Goal: Task Accomplishment & Management: Manage account settings

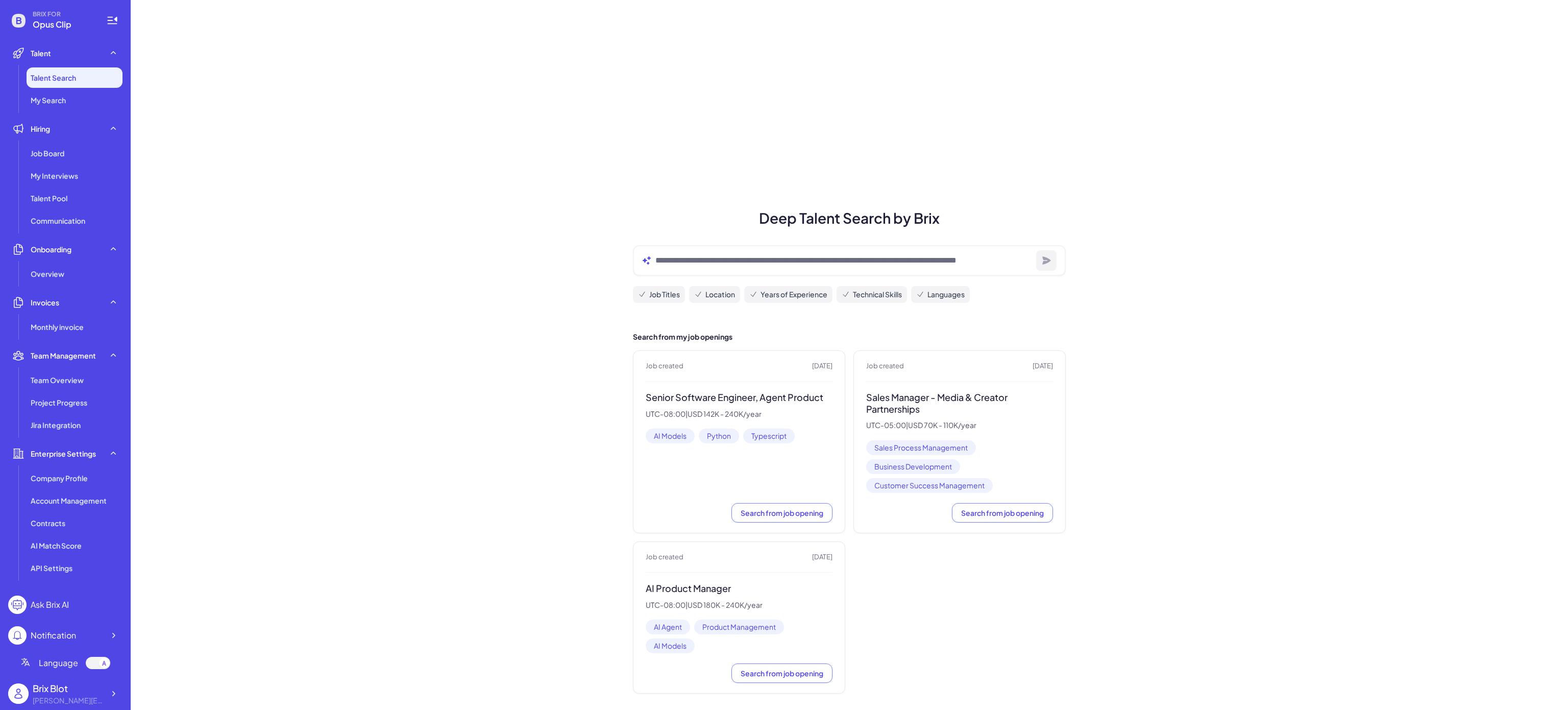
click at [33, 142] on li "Hiring Job Board My Interviews Talent Pool Communication" at bounding box center [65, 175] width 114 height 112
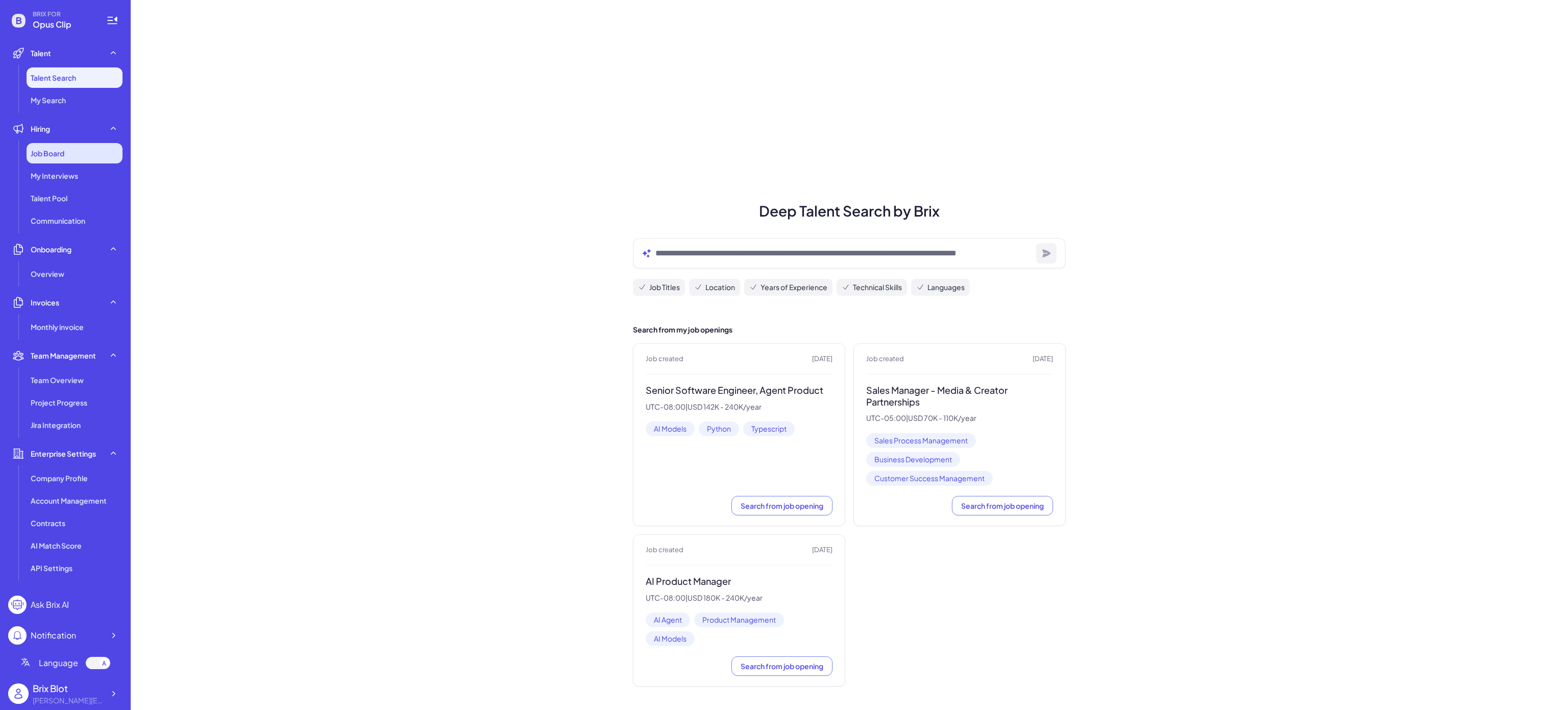
click at [41, 152] on span "Job Board" at bounding box center [47, 153] width 33 height 10
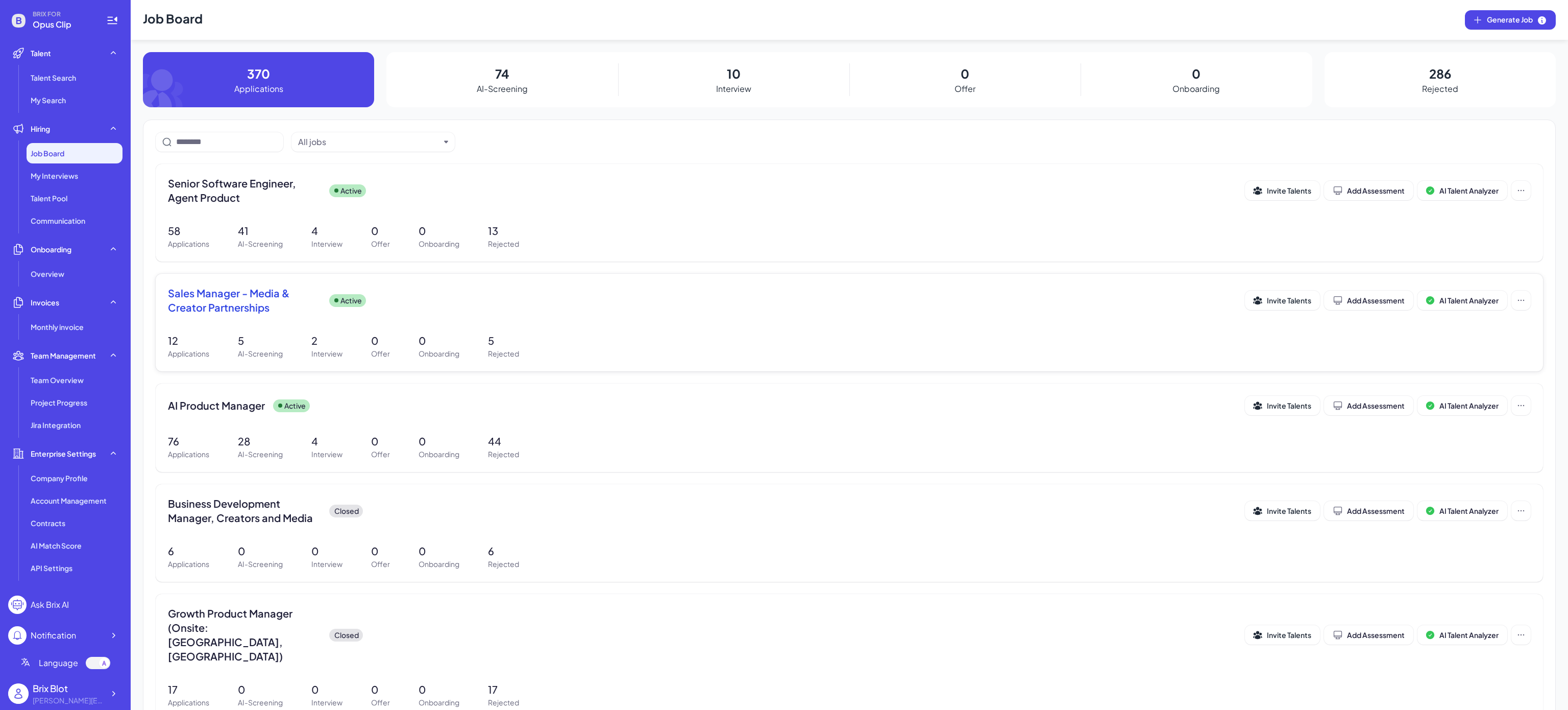
click at [564, 302] on div "Sales Manager - Media & Creator Partnerships Active" at bounding box center [706, 300] width 1077 height 29
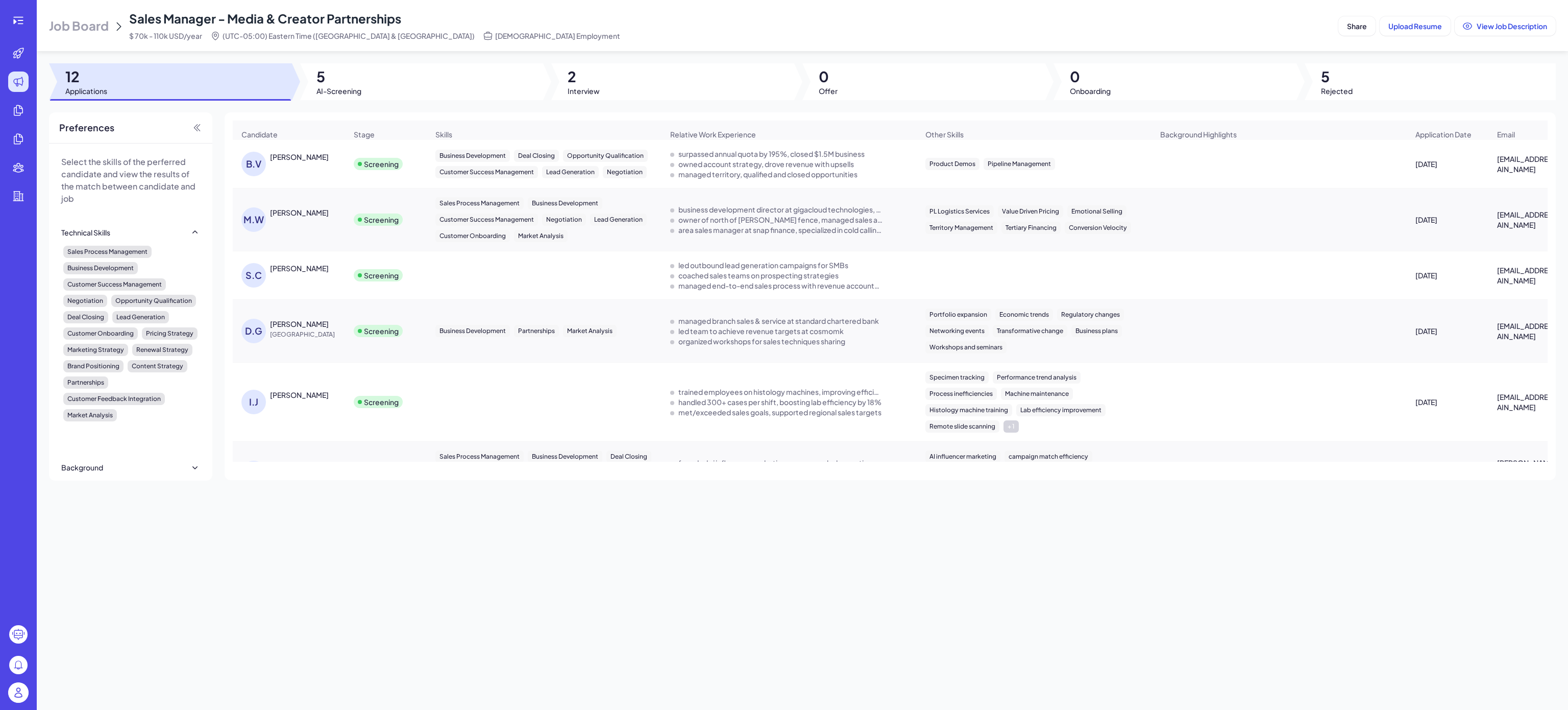
drag, startPoint x: 262, startPoint y: 150, endPoint x: 1454, endPoint y: 412, distance: 1220.5
click at [814, 412] on tbody "B.V [PERSON_NAME] Screening Business Development Deal Closing Opportunity Quali…" at bounding box center [911, 448] width 1358 height 616
click at [550, 558] on div "Job Board Sales Manager - Media & Creator Partnerships $ 70k - 110k USD/year (U…" at bounding box center [802, 355] width 1531 height 710
click at [808, 573] on div "Job Board Sales Manager - Media & Creator Partnerships $ 70k - 110k USD/year (U…" at bounding box center [802, 355] width 1531 height 710
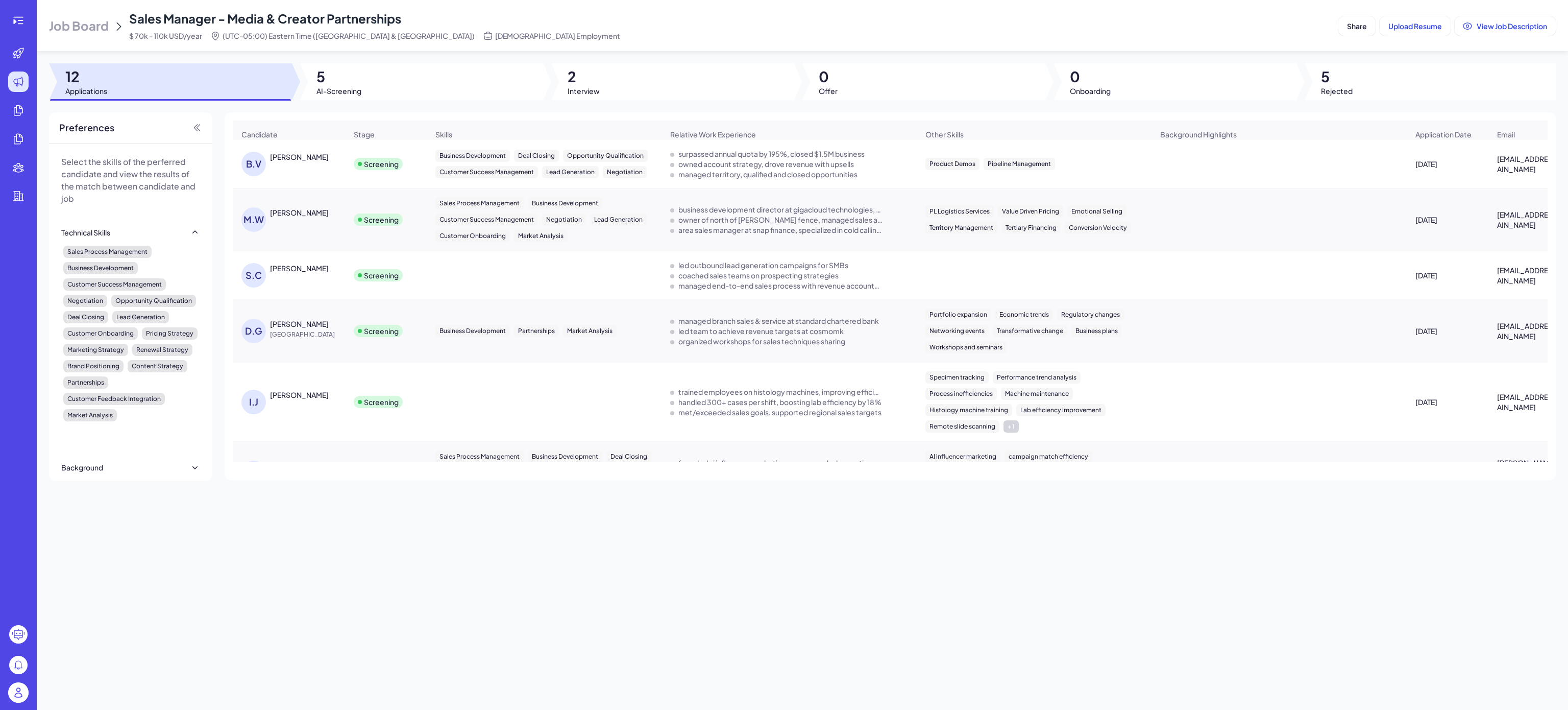
click at [765, 563] on div "Job Board Sales Manager - Media & Creator Partnerships $ 70k - 110k USD/year (U…" at bounding box center [802, 355] width 1531 height 710
click at [612, 575] on div "Job Board Sales Manager - Media & Creator Partnerships $ 70k - 110k USD/year (U…" at bounding box center [802, 355] width 1531 height 710
click at [27, 25] on div at bounding box center [18, 21] width 21 height 21
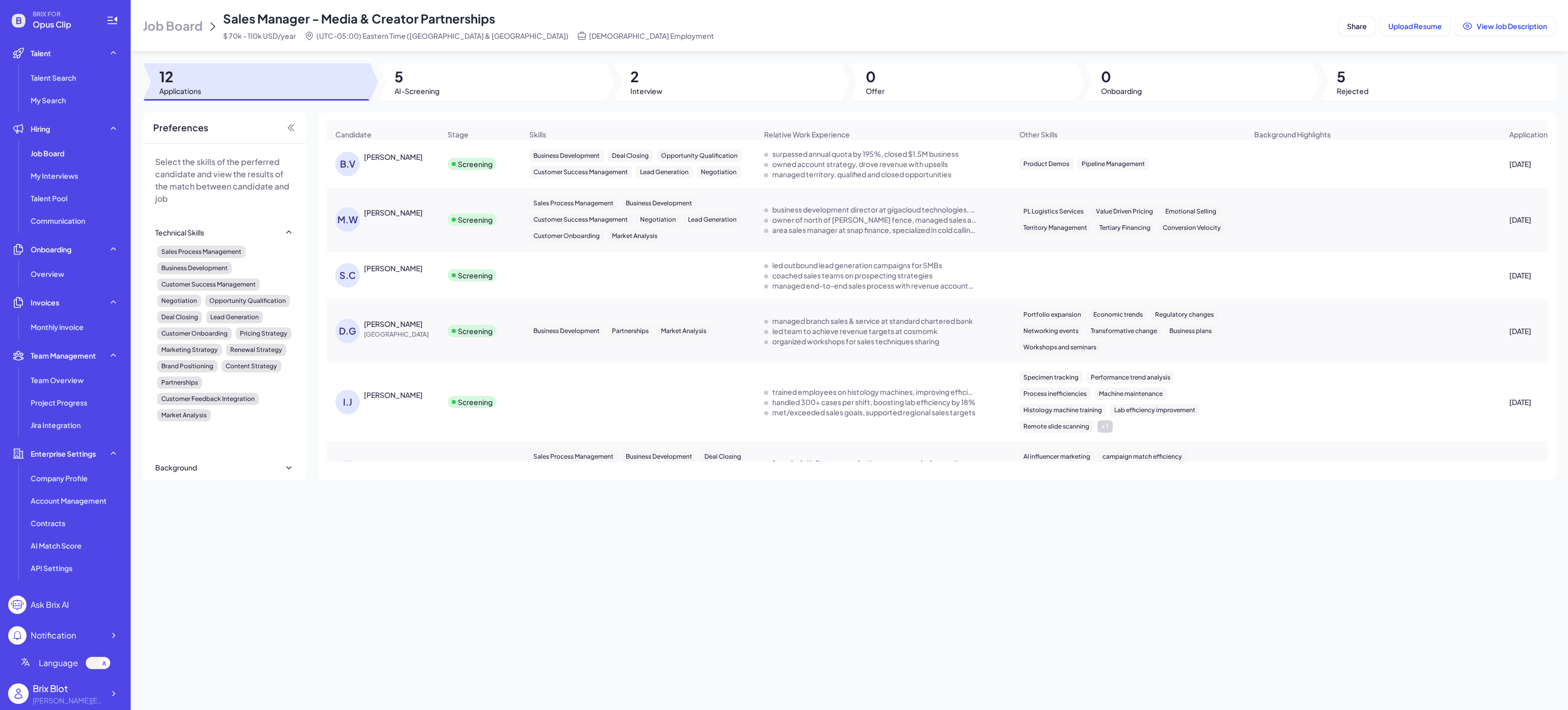
click at [656, 534] on div "Job Board Sales Manager - Media & Creator Partnerships $ 70k - 110k USD/year (U…" at bounding box center [849, 355] width 1437 height 710
